Goal: Task Accomplishment & Management: Complete application form

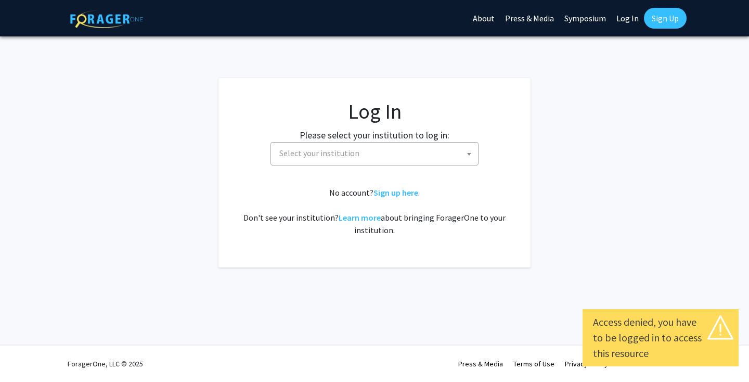
select select
click at [320, 152] on span "Select your institution" at bounding box center [319, 153] width 80 height 10
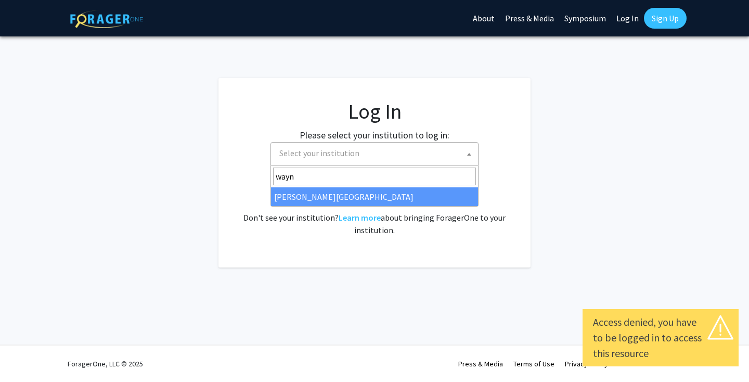
type input "wayn"
select select "21"
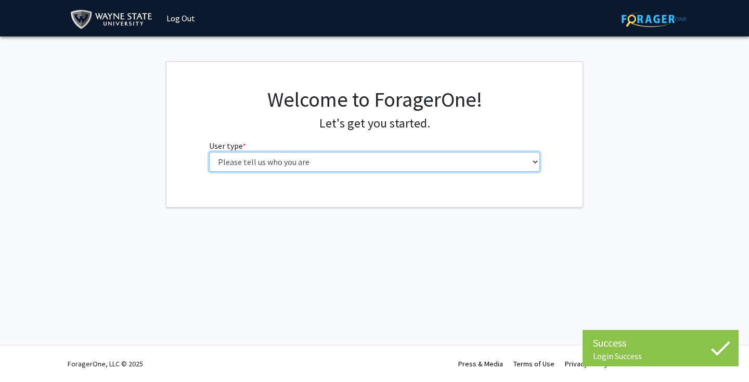
select select "1: undergrad"
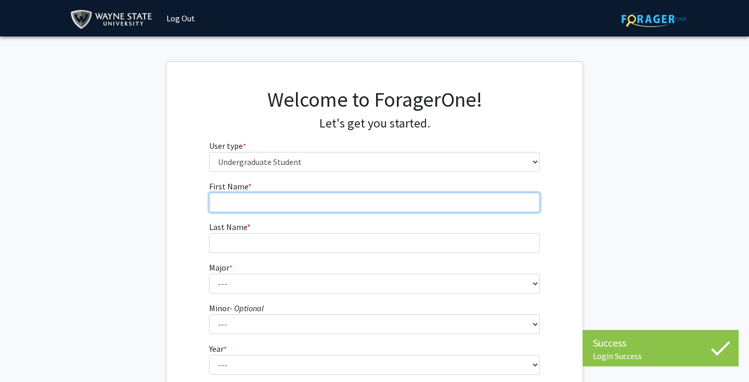
click at [305, 199] on input "First Name * required" at bounding box center [374, 203] width 331 height 20
type input "Basma"
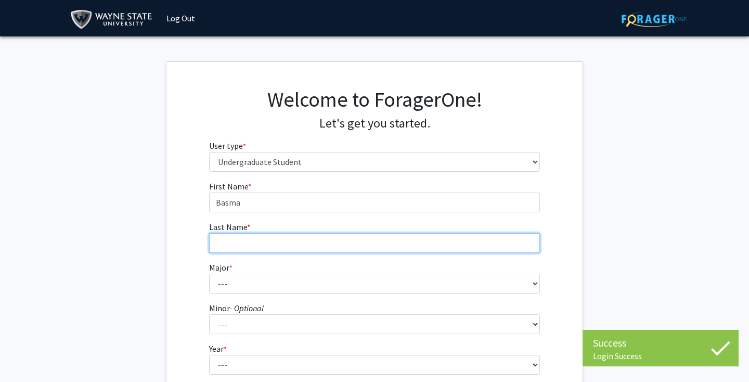
type input "Shalaby"
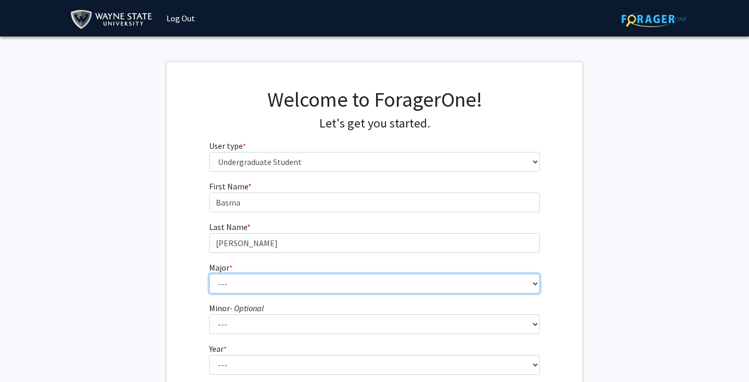
select select "61: 1841"
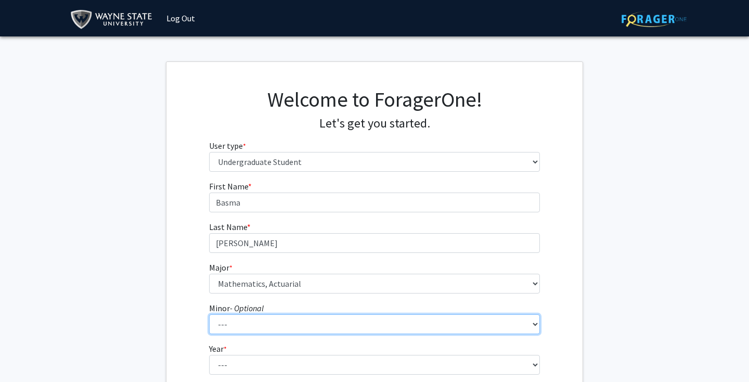
select select "16: 1381"
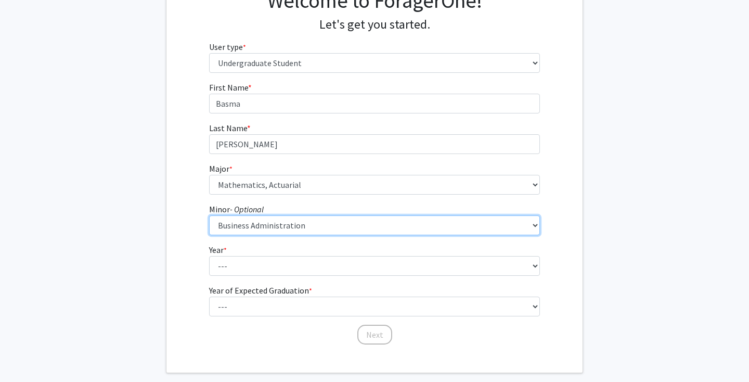
scroll to position [97, 0]
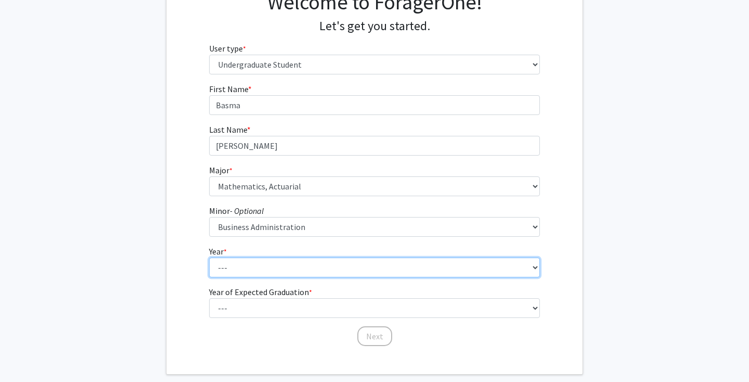
select select "2: sophomore"
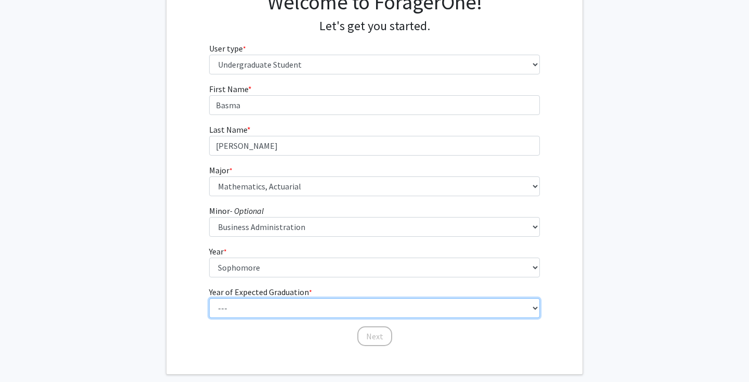
select select "3: 2027"
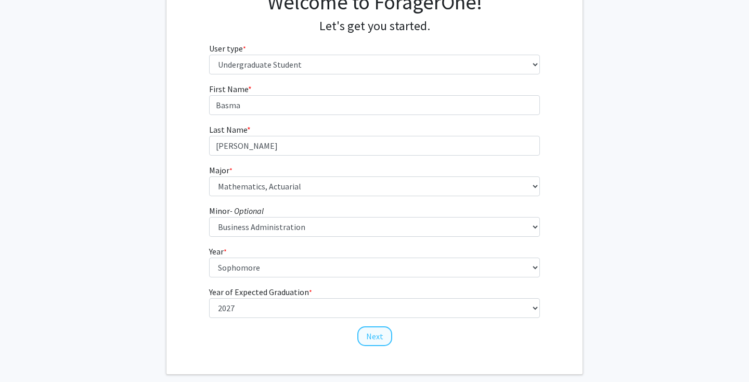
click at [366, 333] on button "Next" at bounding box center [374, 336] width 35 height 20
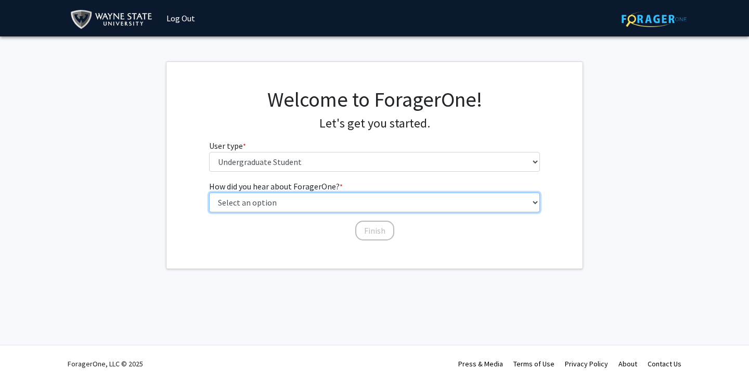
select select "3: university_website"
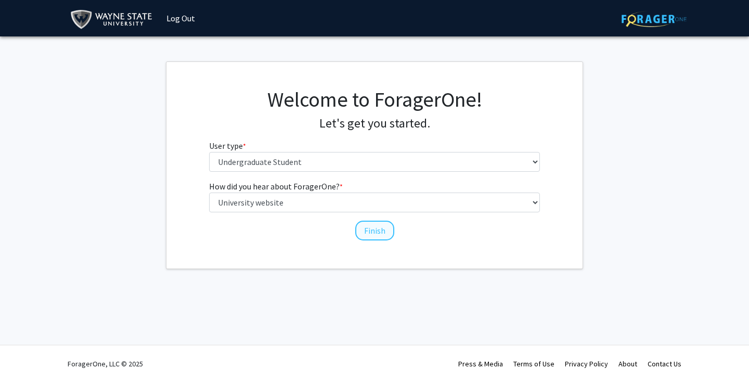
click at [359, 233] on button "Finish" at bounding box center [374, 231] width 39 height 20
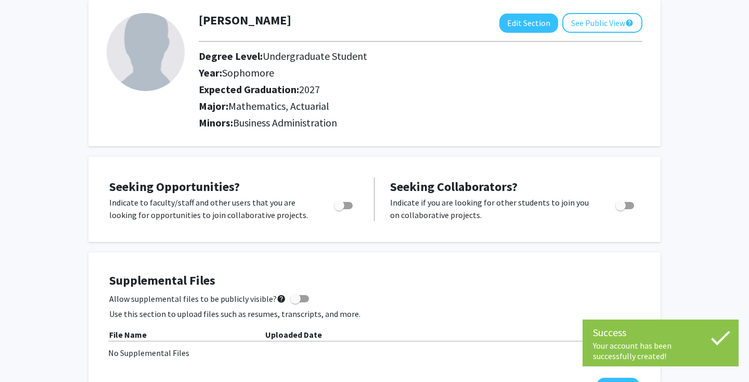
scroll to position [58, 0]
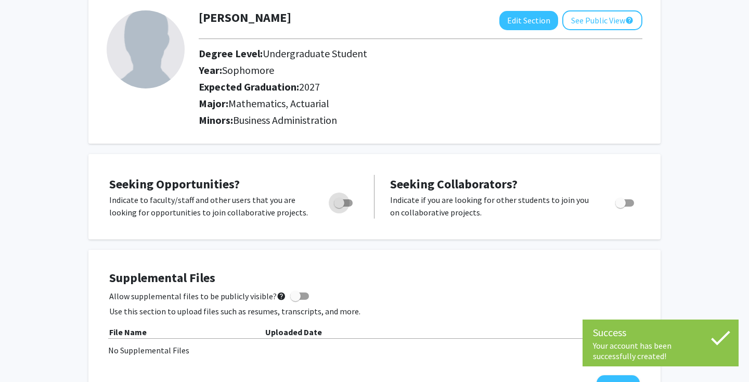
click at [336, 205] on span "Toggle" at bounding box center [339, 203] width 10 height 10
click at [339, 207] on input "Are you actively seeking opportunities?" at bounding box center [339, 207] width 1 height 1
checkbox input "true"
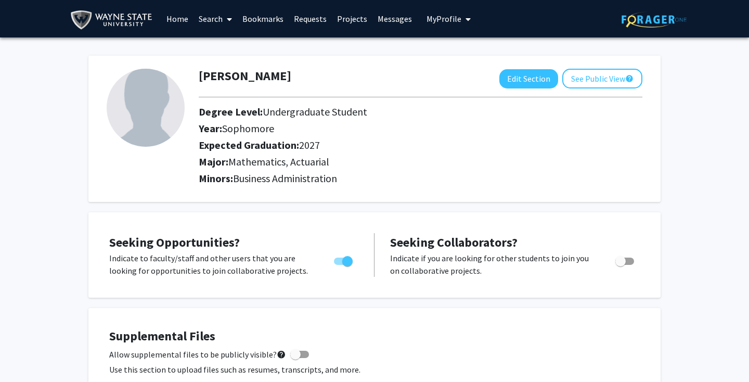
scroll to position [0, 0]
click at [350, 19] on link "Projects" at bounding box center [352, 19] width 41 height 36
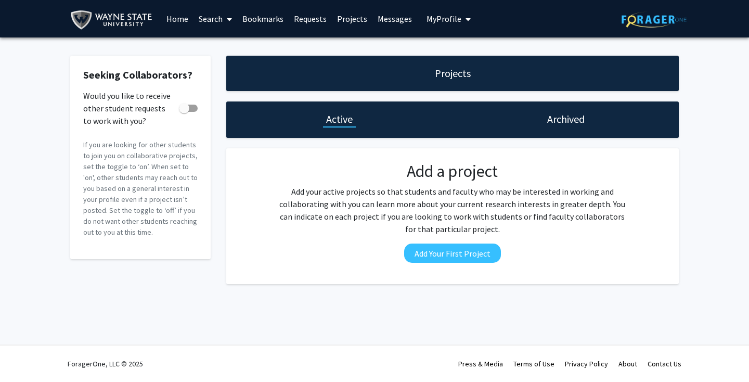
click at [191, 105] on label "Would you like to receive other student requests to work with you?" at bounding box center [140, 108] width 114 height 12
click at [184, 112] on input "Would you like to receive other student requests to work with you?" at bounding box center [184, 112] width 1 height 1
click at [191, 105] on span at bounding box center [192, 108] width 10 height 10
click at [184, 112] on input "Would you like to receive other student requests to work with you?" at bounding box center [184, 112] width 1 height 1
checkbox input "false"
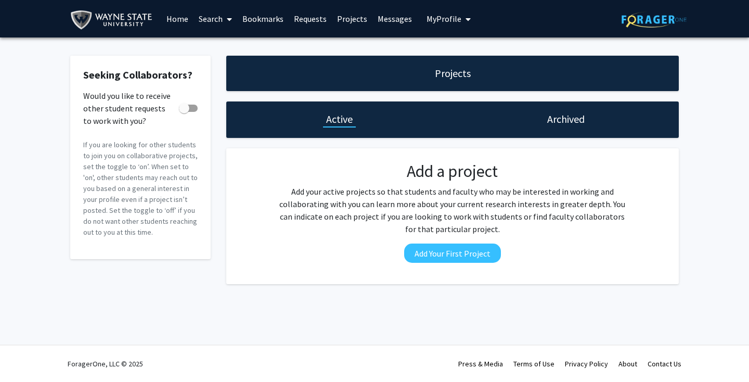
click at [214, 14] on link "Search" at bounding box center [216, 19] width 44 height 36
click at [229, 49] on span "Faculty/Staff" at bounding box center [232, 47] width 76 height 21
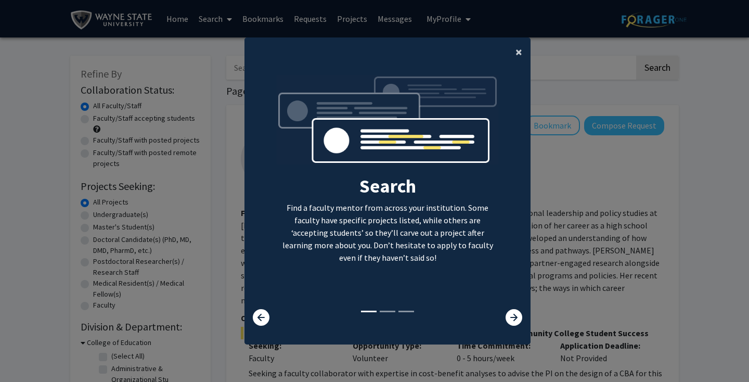
click at [515, 44] on button "×" at bounding box center [518, 51] width 23 height 29
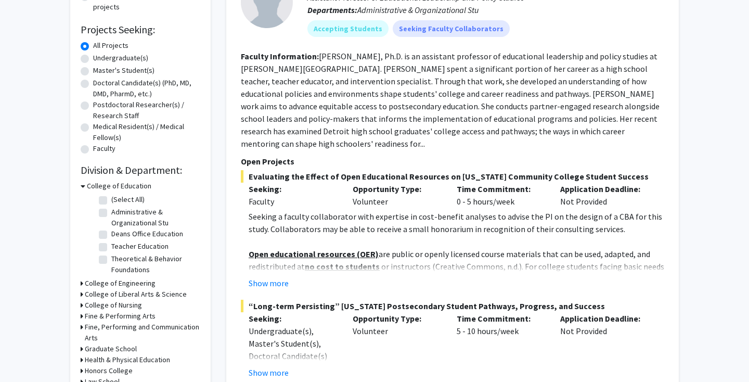
scroll to position [158, 0]
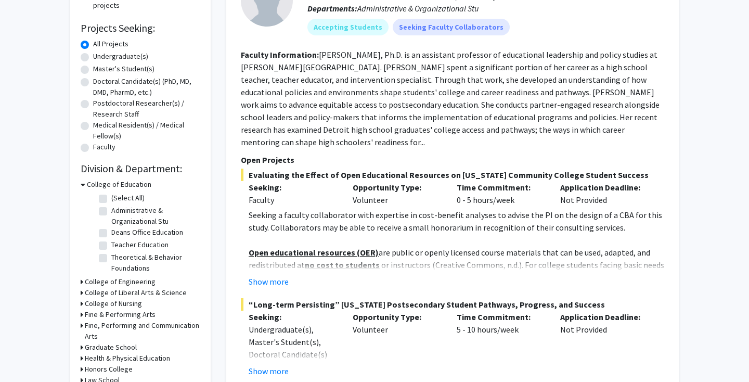
click at [84, 283] on div "College of Engineering" at bounding box center [141, 281] width 120 height 11
click at [80, 283] on div "Refine By Collaboration Status: Collaboration Status All Faculty/Staff Collabor…" at bounding box center [140, 223] width 140 height 651
click at [83, 283] on div "College of Engineering" at bounding box center [141, 281] width 120 height 11
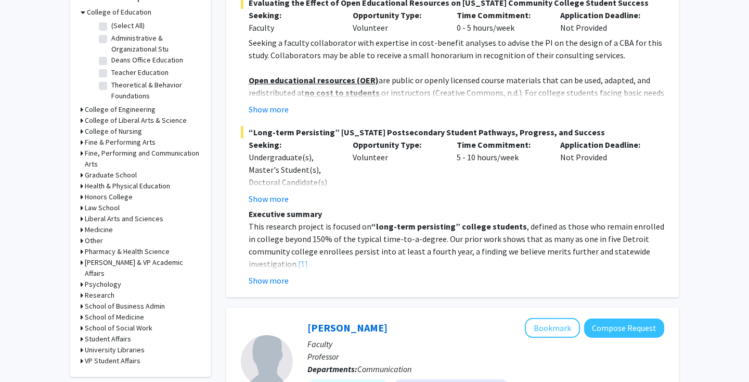
scroll to position [330, 0]
click at [139, 123] on h3 "College of Liberal Arts & Science" at bounding box center [136, 121] width 102 height 11
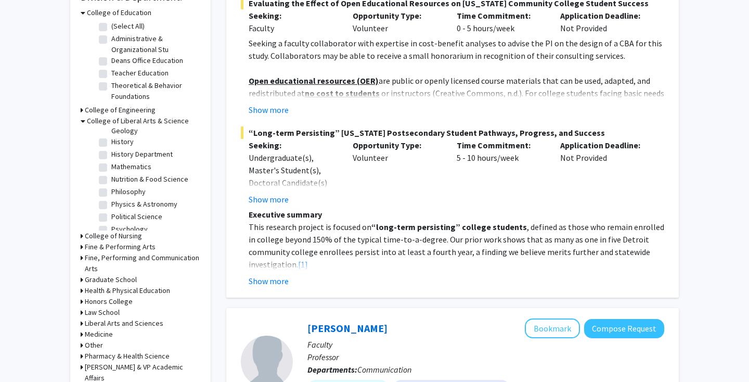
scroll to position [216, 0]
click at [135, 166] on label "Mathematics" at bounding box center [131, 164] width 40 height 11
click at [118, 166] on input "Mathematics" at bounding box center [114, 162] width 7 height 7
checkbox input "true"
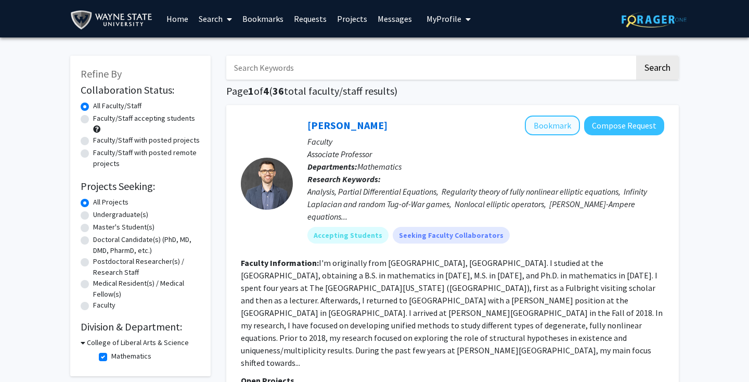
click at [545, 127] on button "Bookmark" at bounding box center [552, 126] width 55 height 20
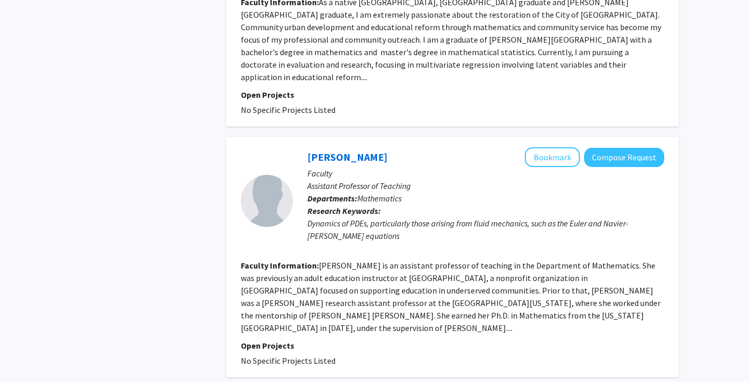
scroll to position [2397, 0]
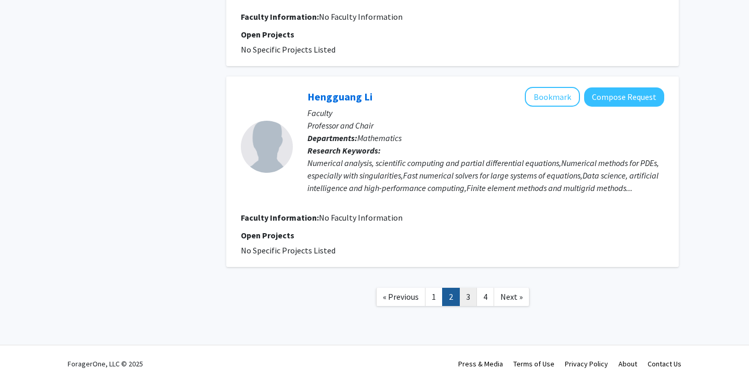
scroll to position [1625, 0]
click at [468, 296] on link "3" at bounding box center [468, 297] width 18 height 18
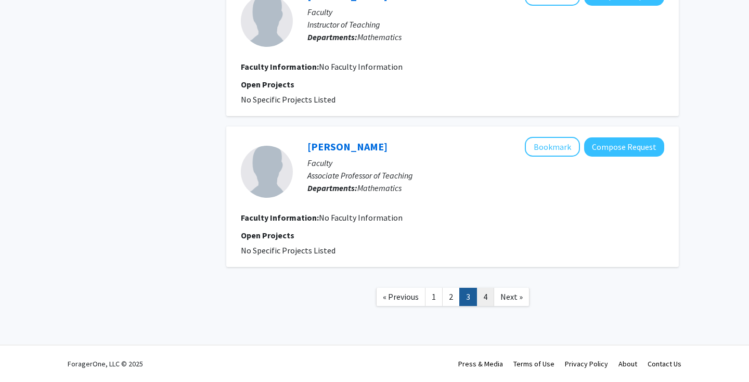
scroll to position [1313, 0]
click at [483, 296] on link "4" at bounding box center [486, 297] width 18 height 18
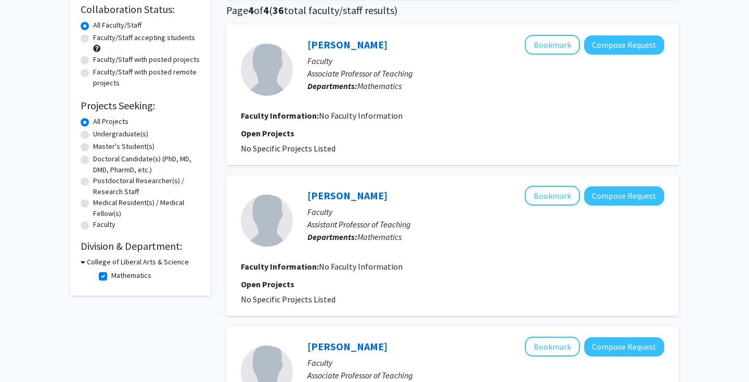
scroll to position [96, 0]
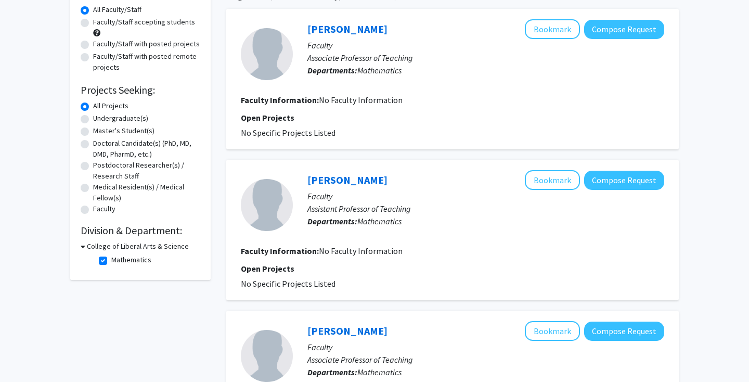
click at [111, 264] on label "Mathematics" at bounding box center [131, 259] width 40 height 11
click at [111, 261] on input "Mathematics" at bounding box center [114, 257] width 7 height 7
checkbox input "false"
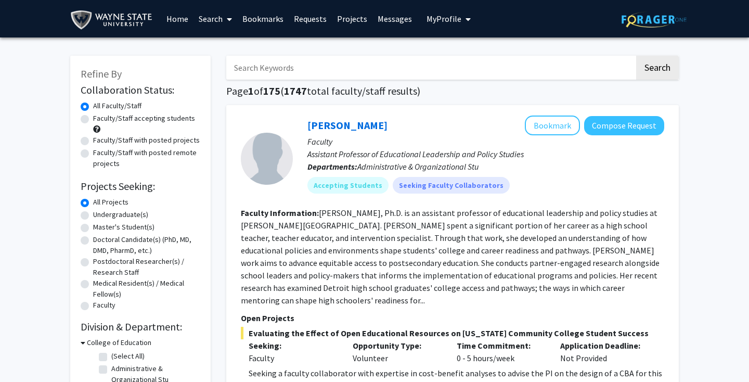
click at [84, 344] on icon at bounding box center [83, 342] width 5 height 11
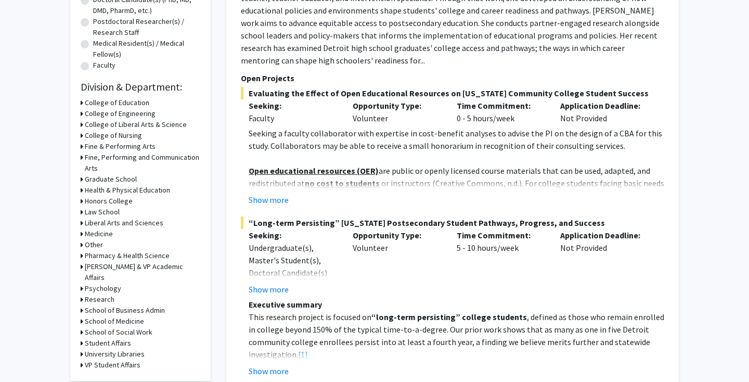
scroll to position [250, 0]
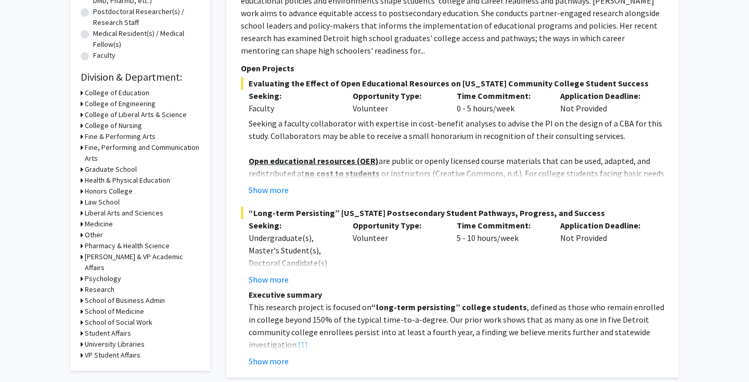
click at [105, 295] on h3 "School of Business Admin" at bounding box center [125, 300] width 80 height 11
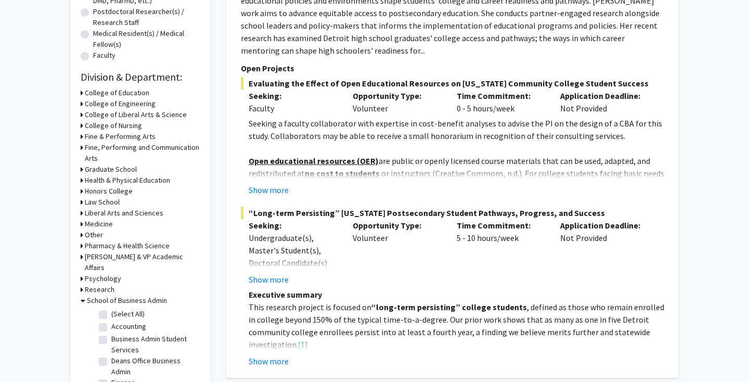
scroll to position [0, 0]
click at [105, 310] on fg-checkbox "(Select All) (Select All)" at bounding box center [148, 315] width 99 height 12
click at [111, 309] on label "(Select All)" at bounding box center [127, 314] width 33 height 11
click at [111, 309] on input "(Select All)" at bounding box center [114, 312] width 7 height 7
checkbox input "true"
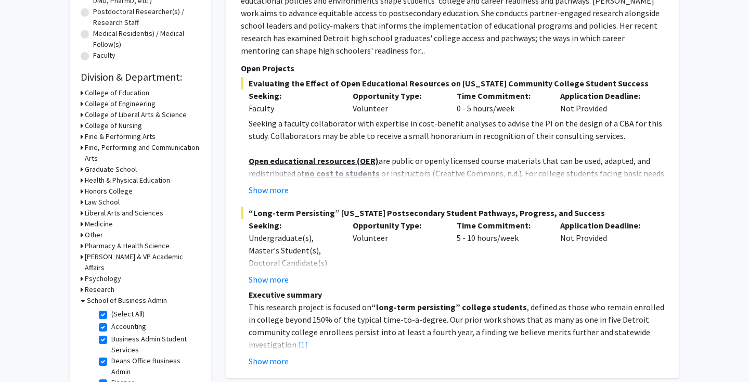
checkbox input "true"
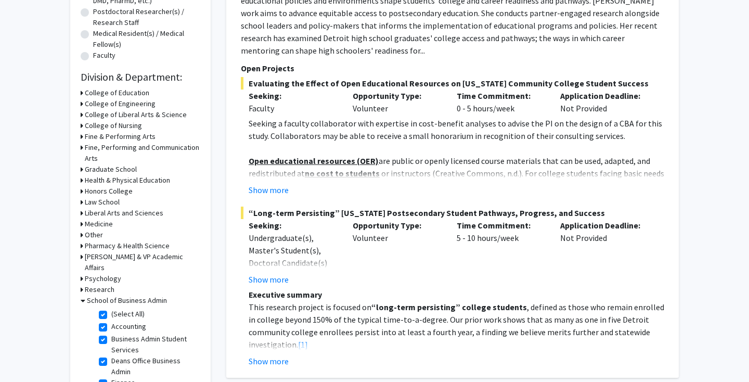
checkbox input "true"
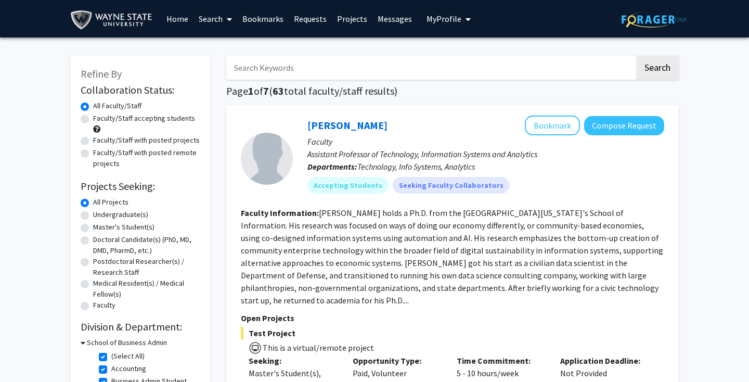
click at [149, 121] on label "Faculty/Staff accepting students" at bounding box center [144, 118] width 102 height 11
click at [100, 120] on input "Faculty/Staff accepting students" at bounding box center [96, 116] width 7 height 7
radio input "true"
click at [120, 219] on label "Undergraduate(s)" at bounding box center [120, 214] width 55 height 11
click at [100, 216] on input "Undergraduate(s)" at bounding box center [96, 212] width 7 height 7
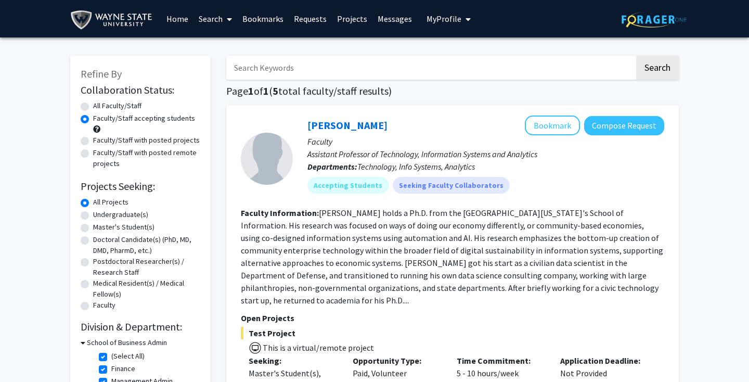
radio input "true"
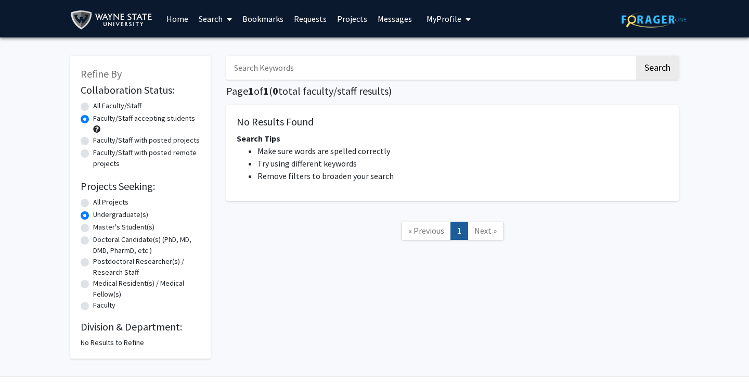
click at [113, 200] on label "All Projects" at bounding box center [110, 202] width 35 height 11
click at [100, 200] on input "All Projects" at bounding box center [96, 200] width 7 height 7
radio input "true"
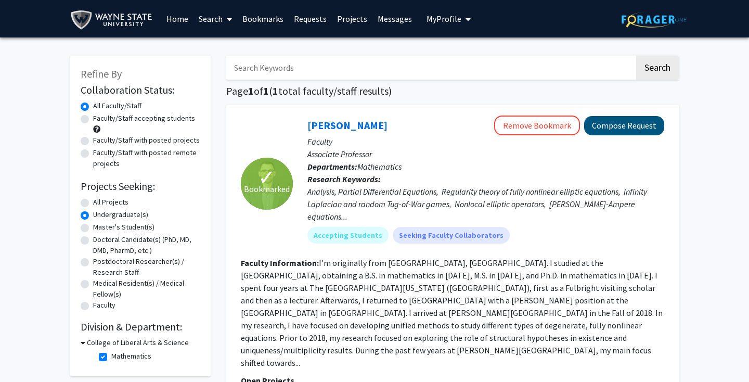
click at [607, 124] on button "Compose Request" at bounding box center [624, 125] width 80 height 19
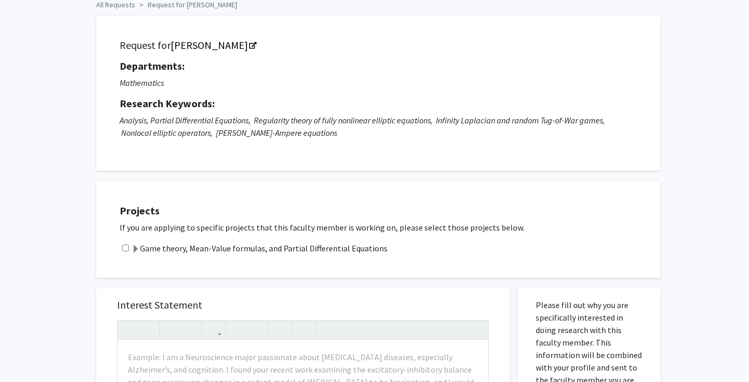
scroll to position [58, 0]
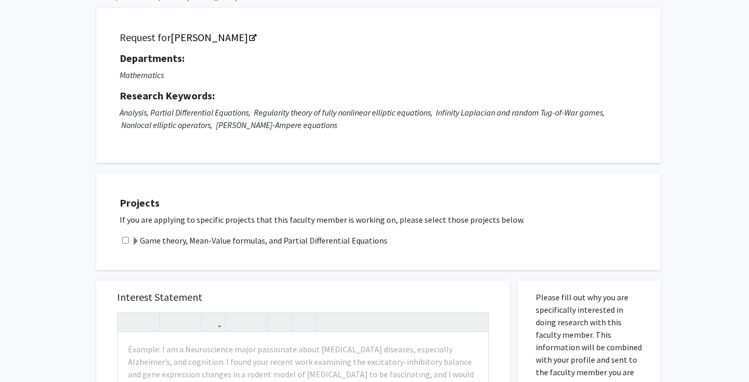
click at [144, 243] on label "Game theory, Mean-Value formulas, and Partial Differential Equations" at bounding box center [260, 240] width 256 height 12
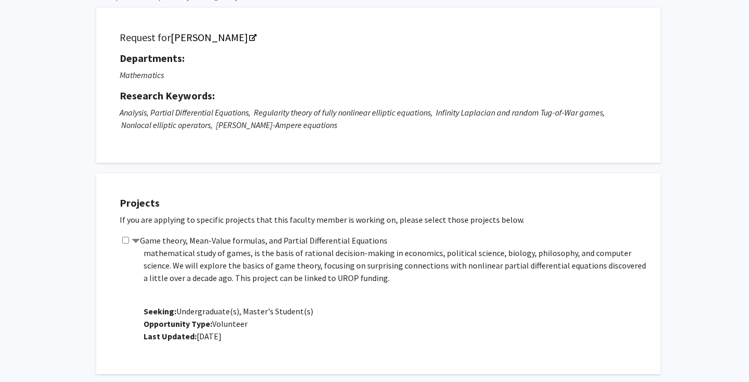
scroll to position [25, 0]
click at [126, 240] on input "checkbox" at bounding box center [125, 240] width 7 height 7
checkbox input "true"
click at [139, 242] on label "Game theory, Mean-Value formulas, and Partial Differential Equations" at bounding box center [260, 240] width 256 height 12
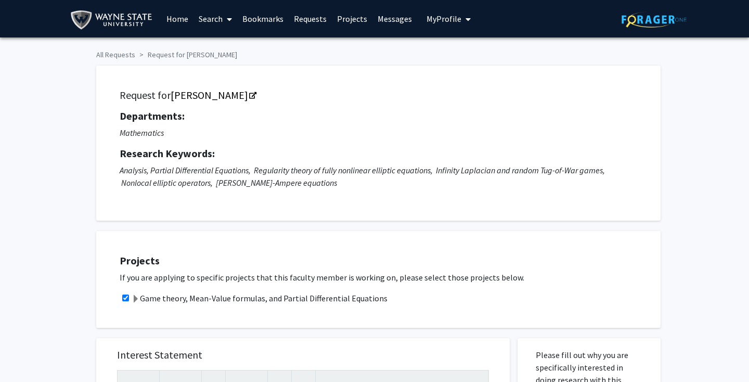
scroll to position [0, 0]
